Goal: Task Accomplishment & Management: Manage account settings

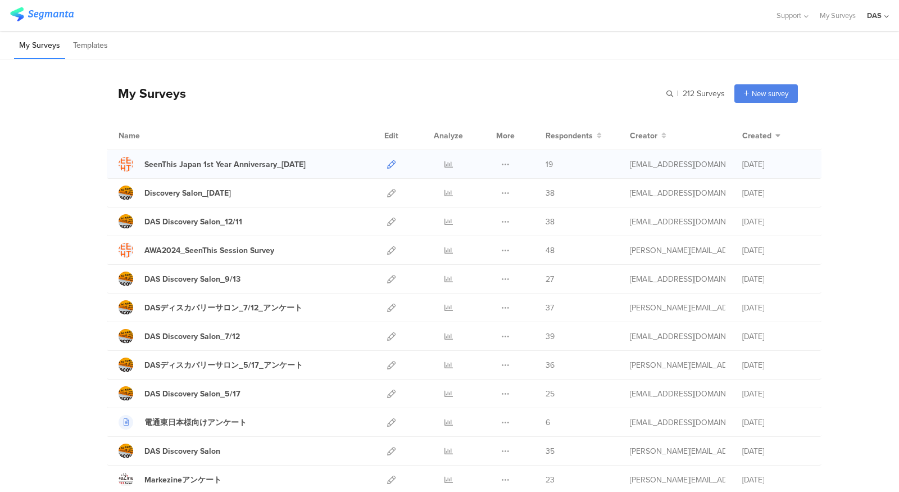
click at [387, 164] on icon at bounding box center [391, 164] width 8 height 8
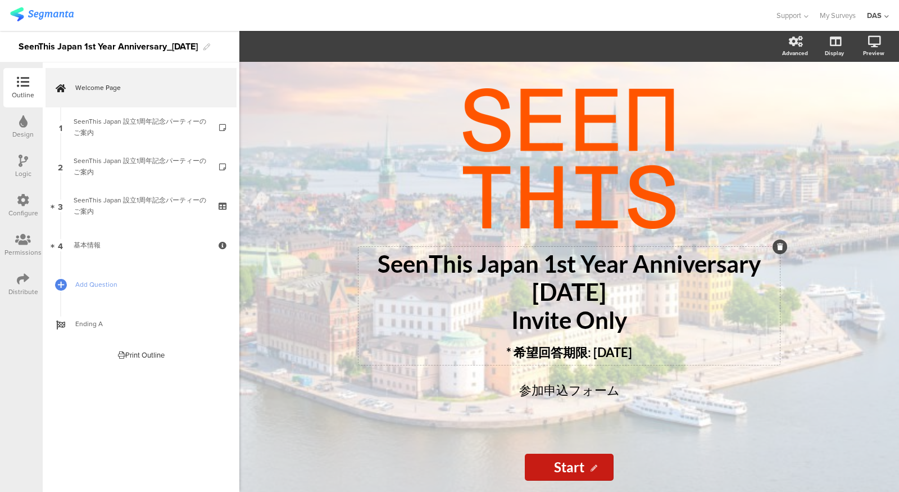
click at [607, 360] on p "* 希望回答期限: [DATE]" at bounding box center [569, 348] width 416 height 28
click at [848, 191] on div "/ SeenThis Japan 1st Year Anniversary [DATE] Invite Only * 希望回答期限: [DATE] SeenT…" at bounding box center [569, 277] width 660 height 430
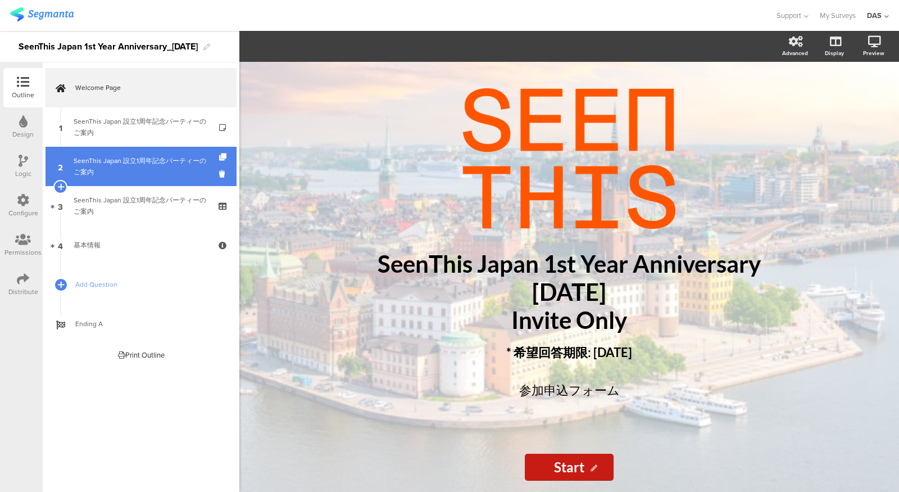
click at [106, 148] on link "2 SeenThis Japan 設立1周年記念パーティーのご案内" at bounding box center [141, 166] width 191 height 39
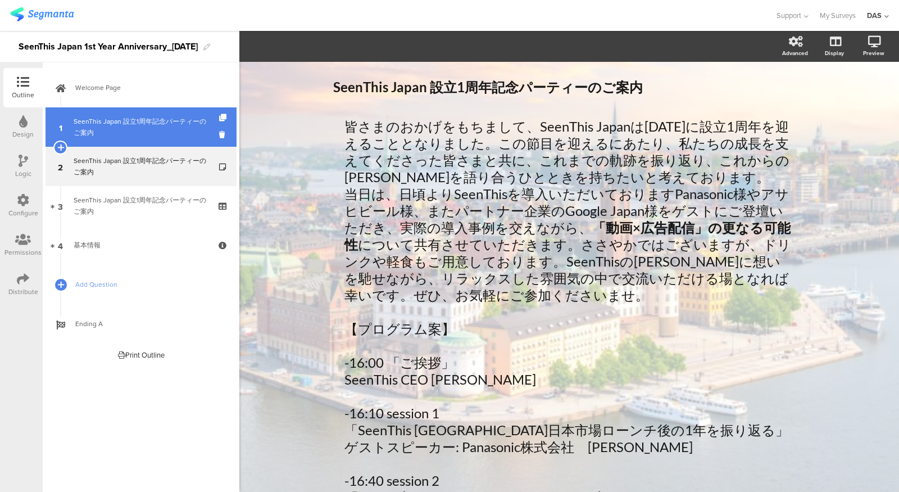
click at [117, 117] on div "SeenThis Japan 設立1周年記念パーティーのご案内" at bounding box center [141, 127] width 134 height 22
